Goal: Task Accomplishment & Management: Manage account settings

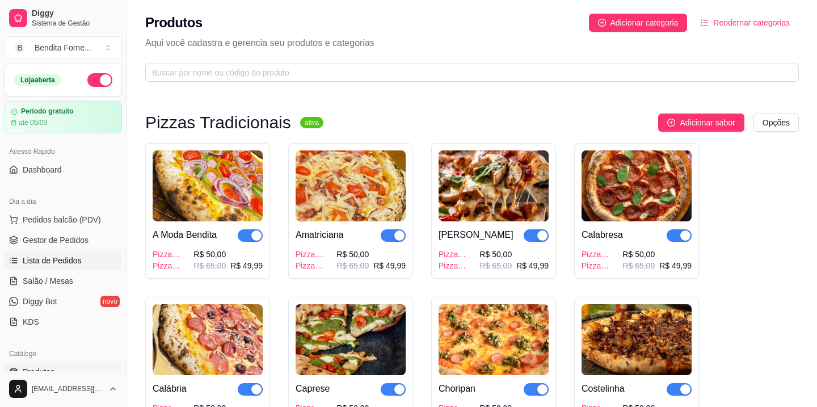
scroll to position [184, 0]
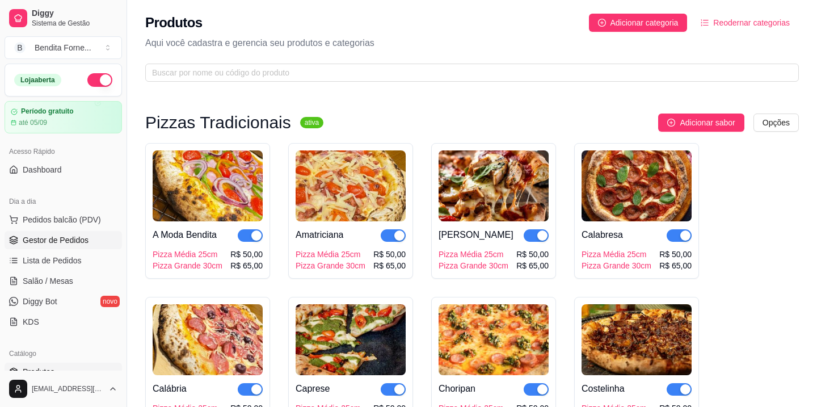
click at [52, 244] on span "Gestor de Pedidos" at bounding box center [56, 239] width 66 height 11
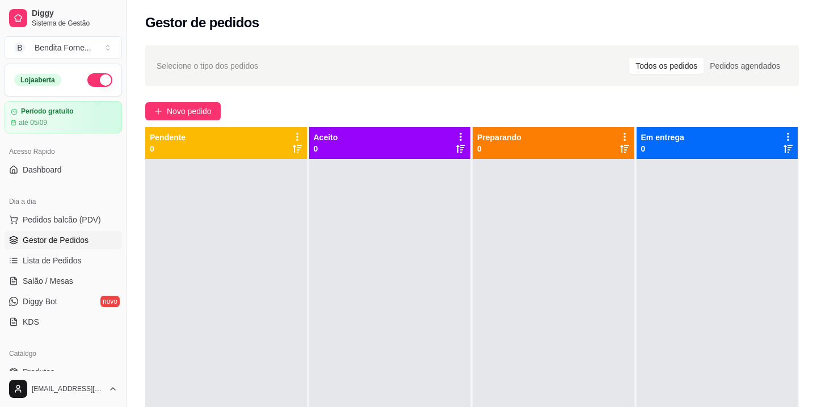
click at [58, 240] on span "Gestor de Pedidos" at bounding box center [56, 239] width 66 height 11
click at [78, 244] on span "Gestor de Pedidos" at bounding box center [56, 239] width 66 height 11
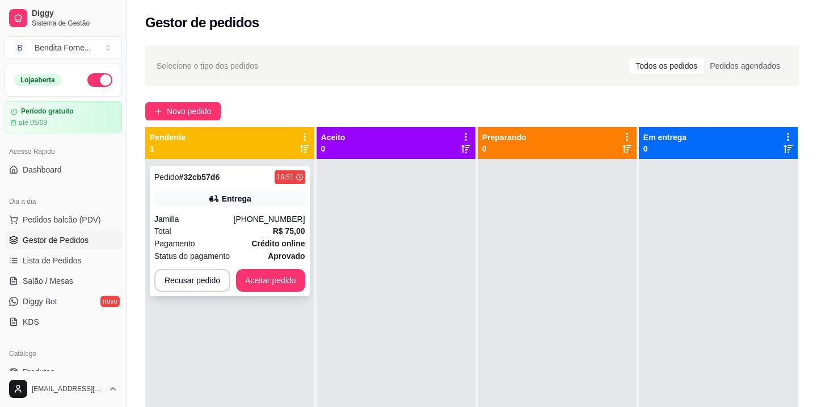
click at [198, 224] on div "Jamilla" at bounding box center [193, 218] width 79 height 11
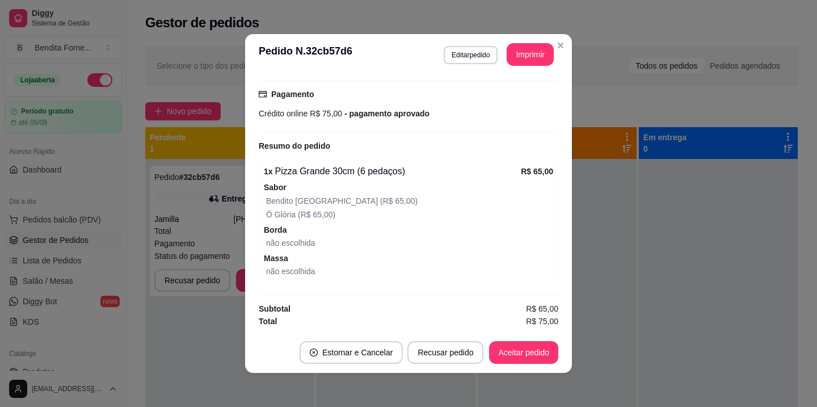
scroll to position [2, 0]
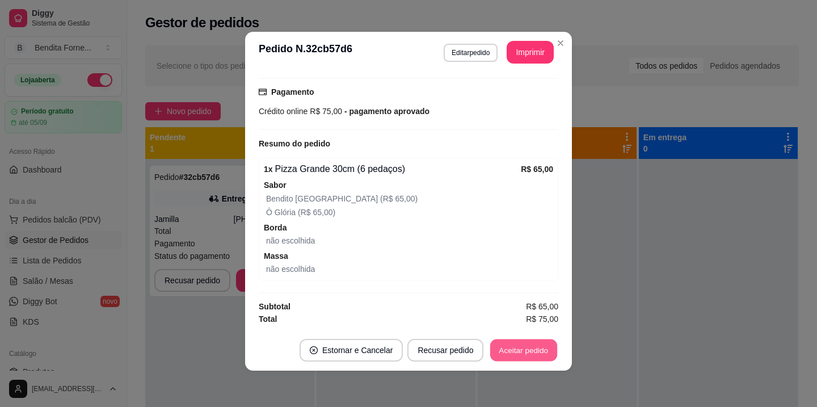
click at [528, 349] on button "Aceitar pedido" at bounding box center [523, 350] width 67 height 22
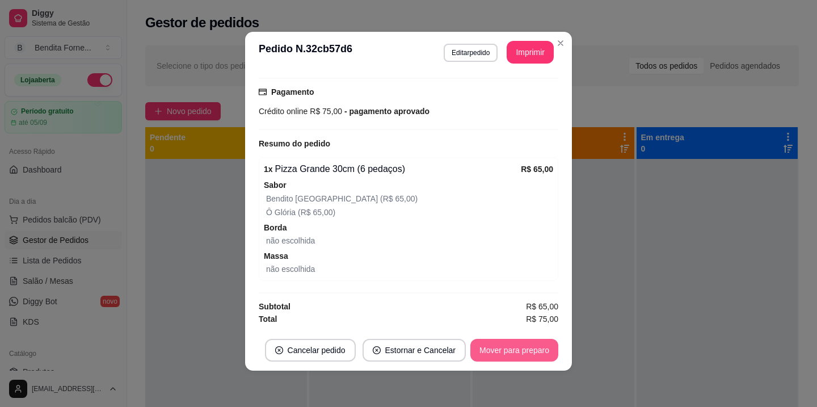
click at [507, 349] on button "Mover para preparo" at bounding box center [514, 350] width 88 height 23
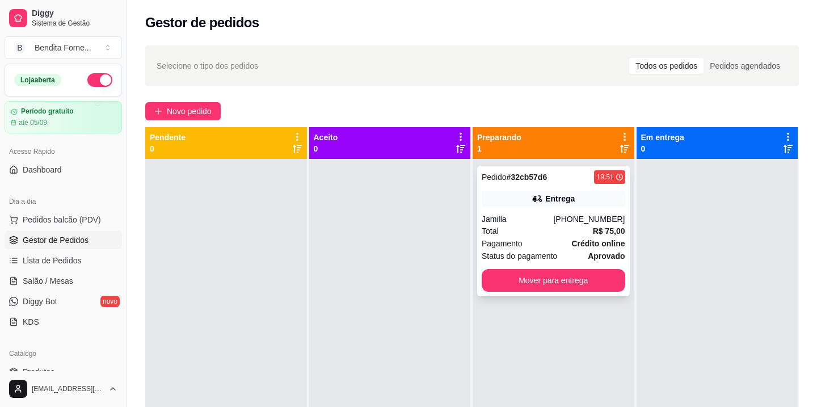
click at [587, 235] on div "Total R$ 75,00" at bounding box center [554, 231] width 144 height 12
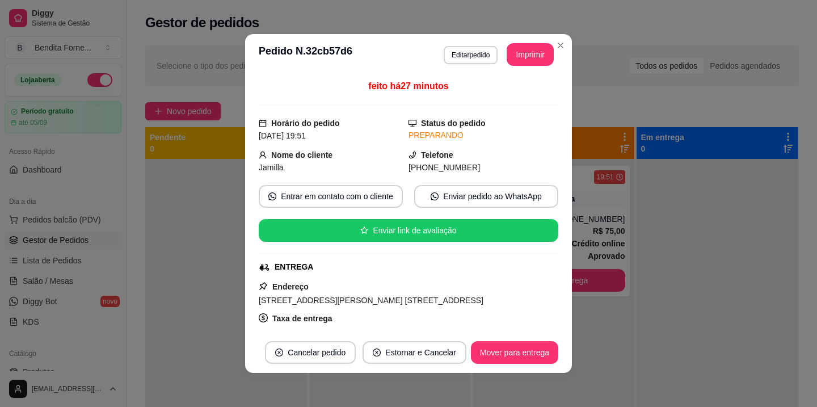
scroll to position [64, 0]
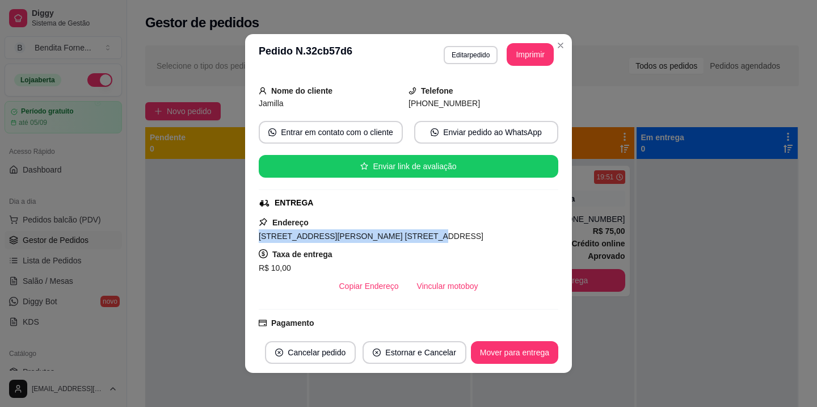
drag, startPoint x: 259, startPoint y: 237, endPoint x: 401, endPoint y: 233, distance: 141.3
click at [401, 233] on span "Rua João Vilela, n. 50, Morada do Sol - 39401373 Apto 901" at bounding box center [371, 235] width 225 height 9
copy span "Rua João Vilela, n. 50, Morada do Sol -"
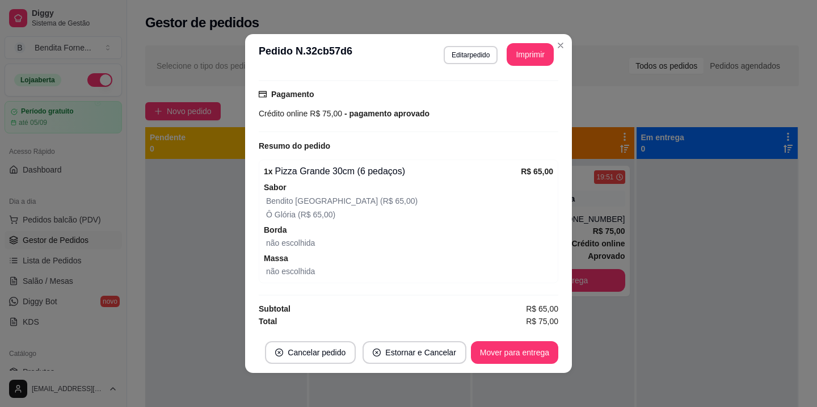
scroll to position [2, 0]
